Goal: Information Seeking & Learning: Check status

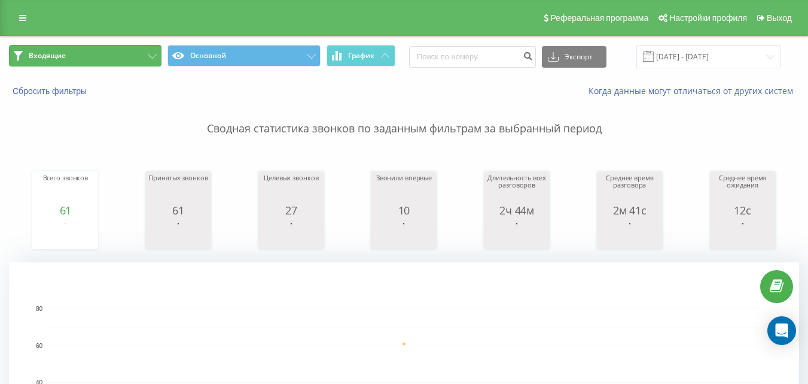
click at [123, 48] on button "Входящие" at bounding box center [85, 56] width 153 height 22
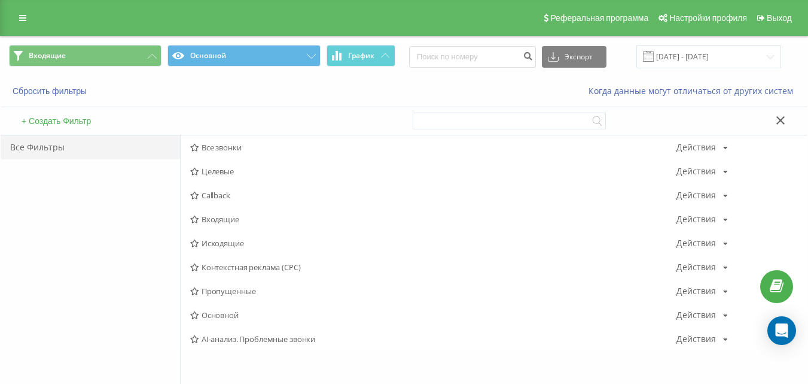
click at [221, 244] on span "Исходящие" at bounding box center [433, 243] width 487 height 8
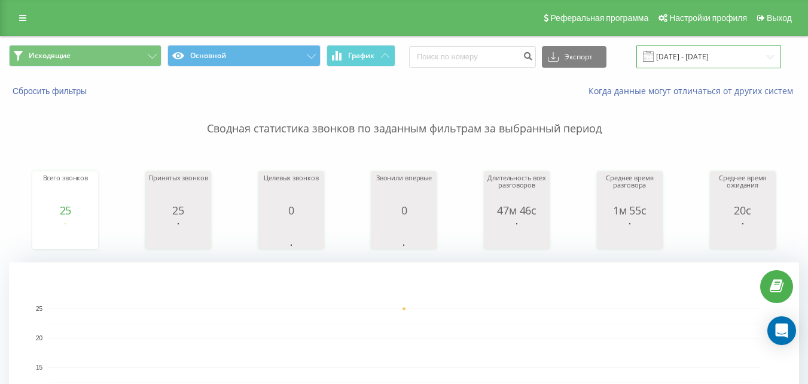
click at [701, 56] on input "[DATE] - [DATE]" at bounding box center [709, 56] width 145 height 23
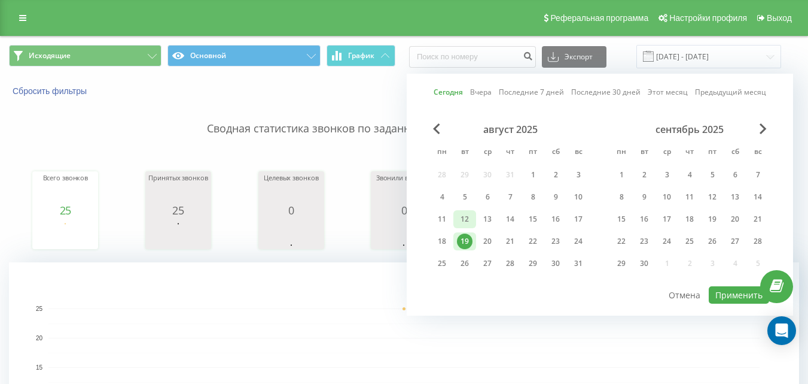
click at [469, 212] on div "12" at bounding box center [465, 219] width 16 height 16
click at [717, 288] on button "Применить" at bounding box center [739, 294] width 60 height 17
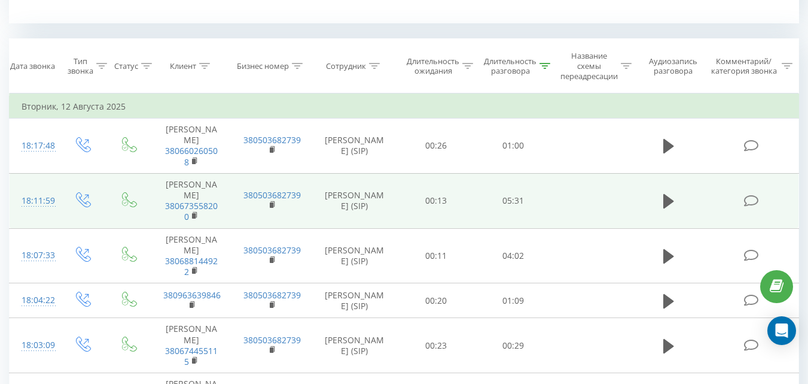
scroll to position [479, 0]
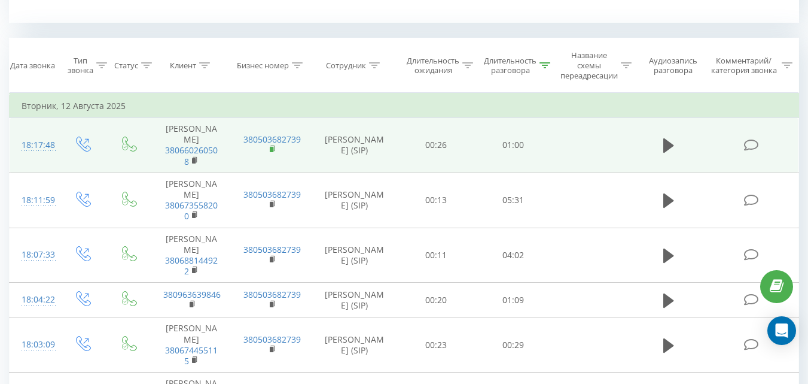
click at [274, 151] on icon at bounding box center [272, 147] width 4 height 5
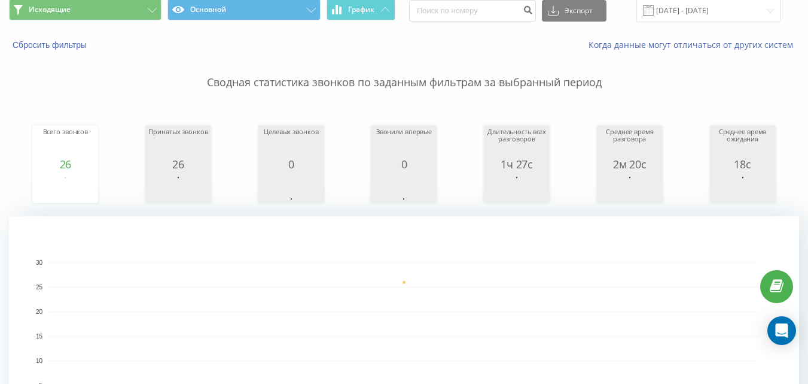
scroll to position [0, 0]
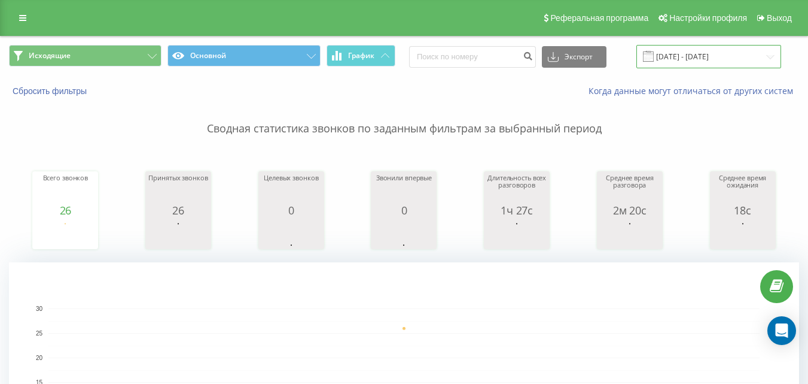
click at [673, 60] on input "12.08.2025 - 12.08.2025" at bounding box center [709, 56] width 145 height 23
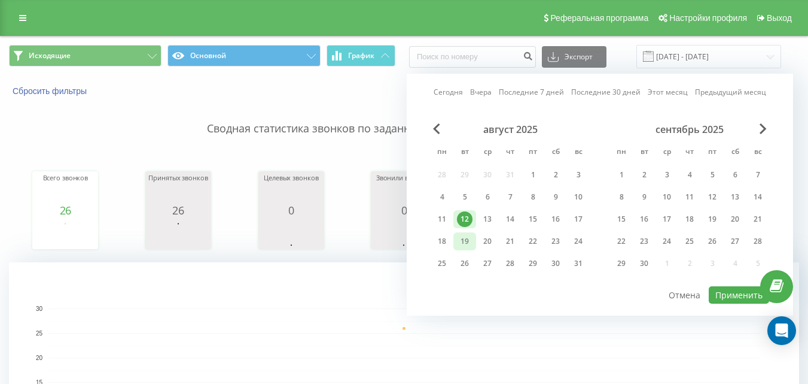
click at [471, 237] on div "19" at bounding box center [465, 241] width 16 height 16
click at [729, 292] on button "Применить" at bounding box center [739, 294] width 60 height 17
type input "[DATE] - [DATE]"
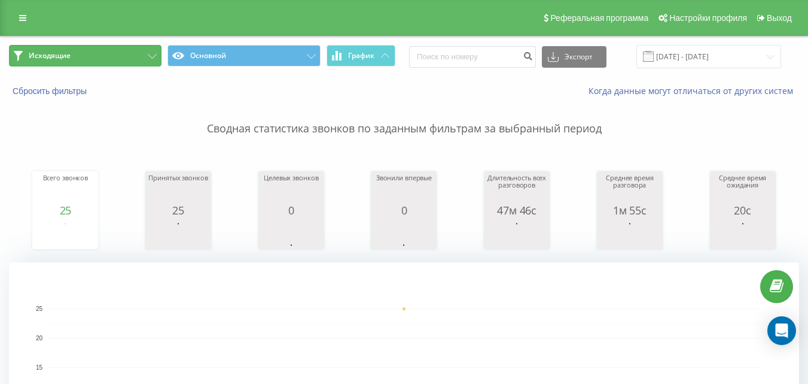
click at [102, 53] on button "Исходящие" at bounding box center [85, 56] width 153 height 22
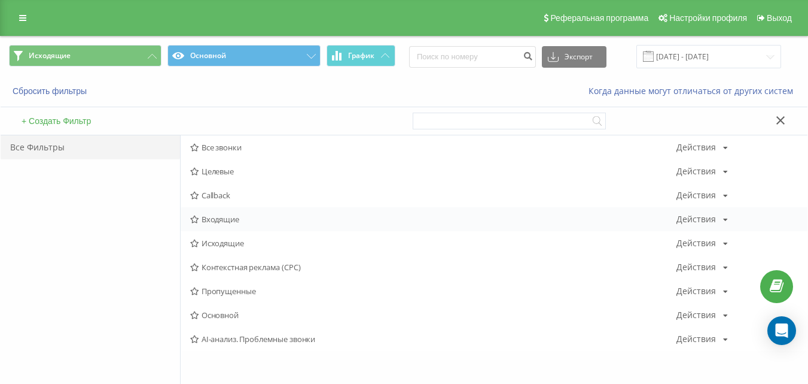
click at [221, 224] on div "Входящие Действия Редактировать Копировать Удалить По умолчанию Поделиться" at bounding box center [494, 219] width 627 height 24
click at [226, 221] on span "Входящие" at bounding box center [433, 219] width 487 height 8
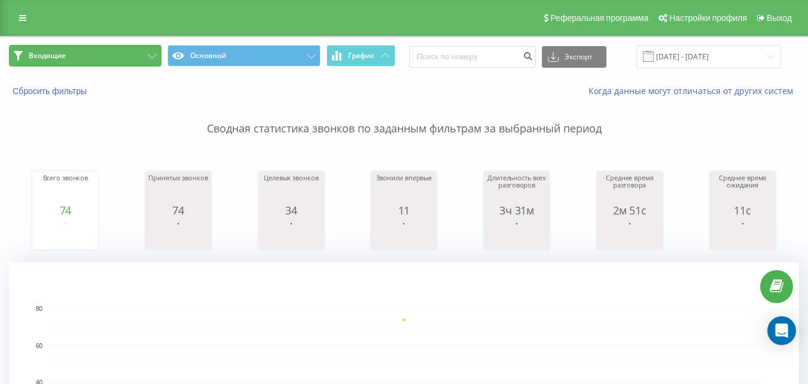
click at [92, 51] on button "Входящие" at bounding box center [85, 56] width 153 height 22
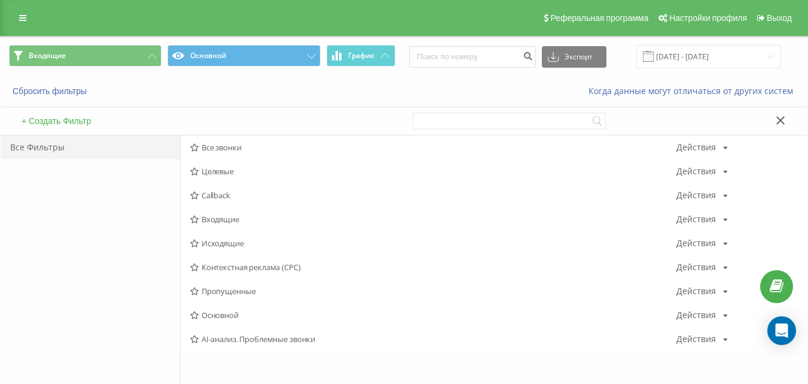
click at [214, 239] on span "Исходящие" at bounding box center [433, 243] width 487 height 8
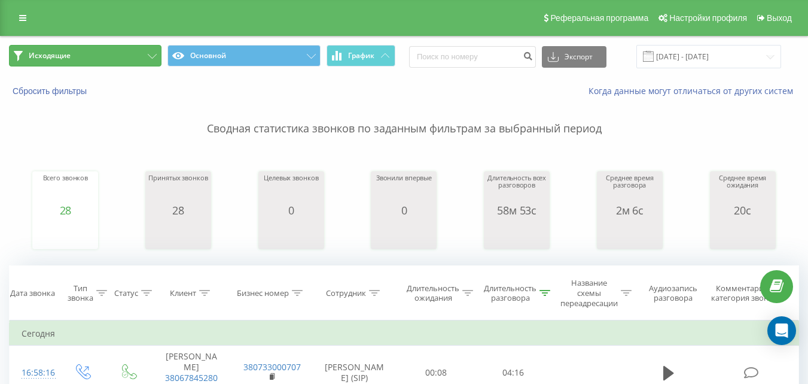
click at [118, 60] on button "Исходящие" at bounding box center [85, 56] width 153 height 22
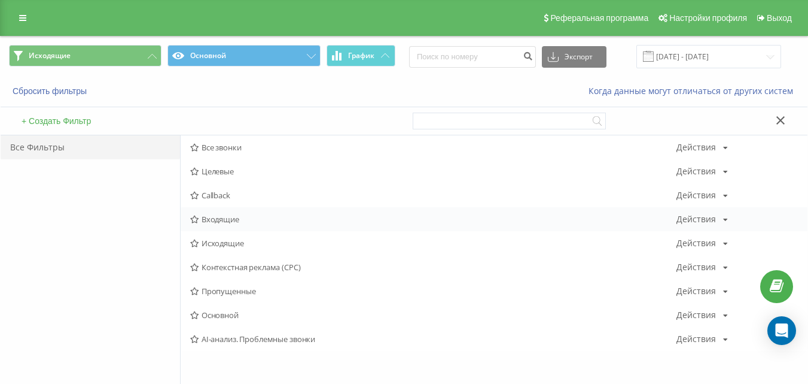
click at [229, 225] on div "Входящие Действия Редактировать Копировать Удалить По умолчанию Поделиться" at bounding box center [494, 219] width 627 height 24
click at [242, 223] on span "Входящие" at bounding box center [433, 219] width 487 height 8
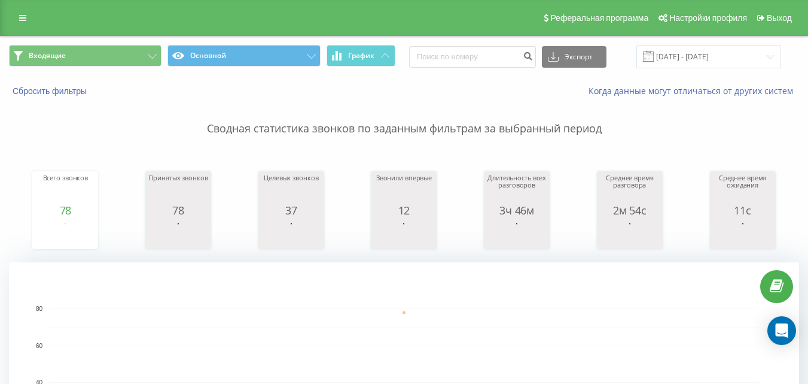
click at [407, 124] on p "Сводная статистика звонков по заданным фильтрам за выбранный период" at bounding box center [404, 116] width 791 height 39
click at [98, 56] on button "Входящие" at bounding box center [85, 56] width 153 height 22
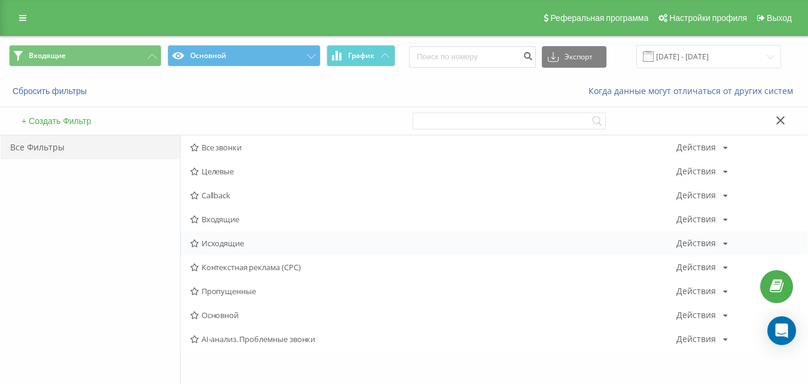
click at [218, 240] on span "Исходящие" at bounding box center [433, 243] width 487 height 8
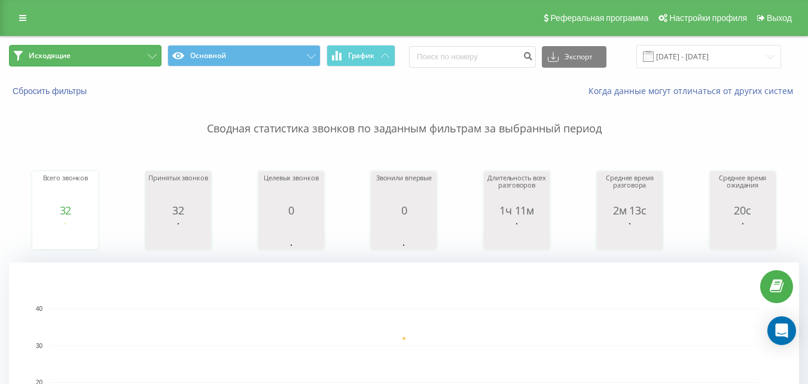
click at [123, 53] on button "Исходящие" at bounding box center [85, 56] width 153 height 22
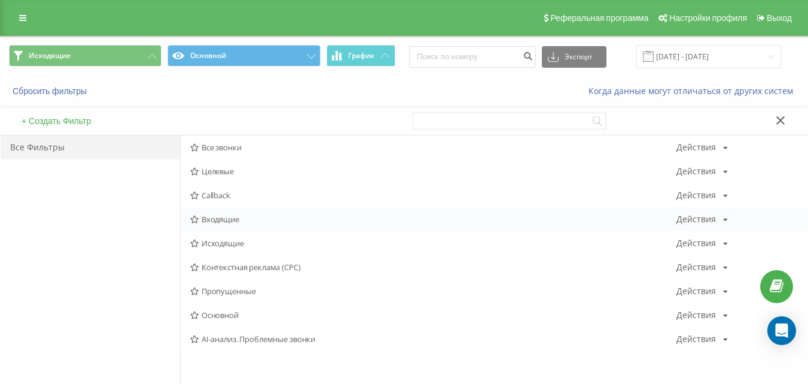
click at [239, 215] on span "Входящие" at bounding box center [433, 219] width 487 height 8
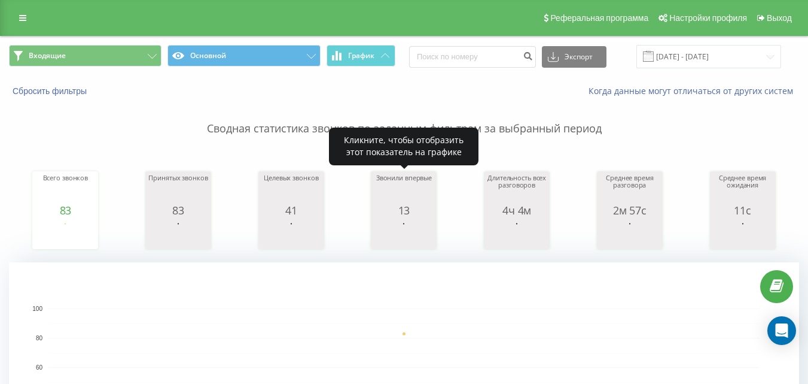
click at [455, 139] on div "Сводная статистика звонков по заданным фильтрам за выбранный период Всего звонк…" at bounding box center [404, 299] width 791 height 405
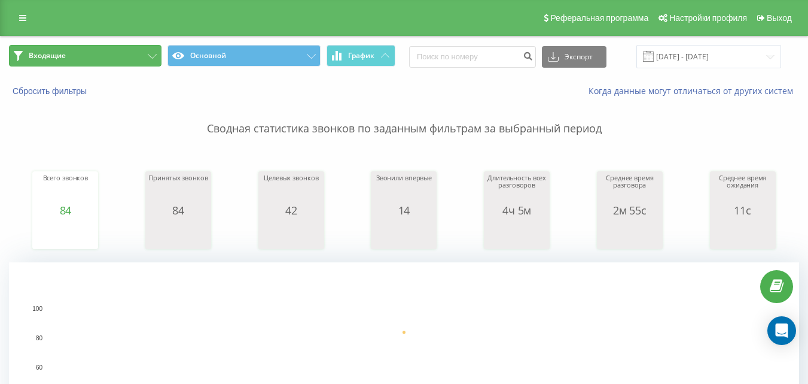
drag, startPoint x: 102, startPoint y: 53, endPoint x: 117, endPoint y: 69, distance: 21.6
click at [102, 53] on button "Входящие" at bounding box center [85, 56] width 153 height 22
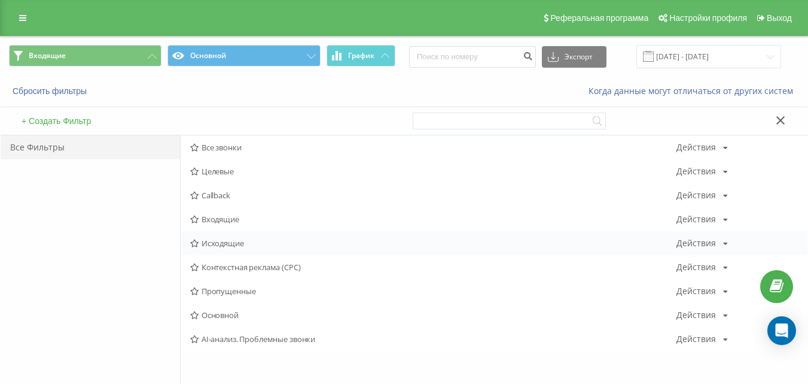
click at [224, 244] on span "Исходящие" at bounding box center [433, 243] width 487 height 8
